Goal: Transaction & Acquisition: Purchase product/service

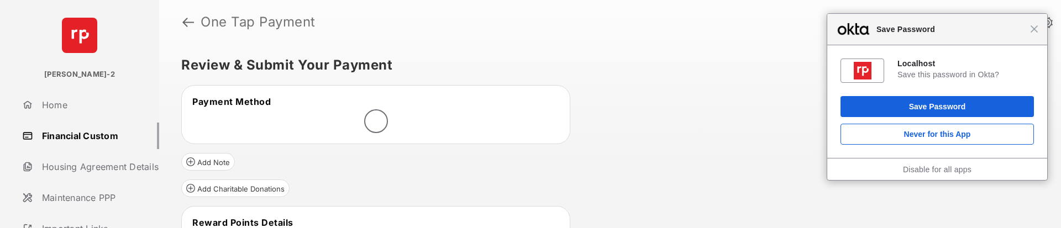
click at [1035, 34] on div "Close Save Password" at bounding box center [937, 29] width 220 height 31
click at [1033, 29] on span "Close" at bounding box center [1034, 29] width 8 height 8
